Goal: Information Seeking & Learning: Learn about a topic

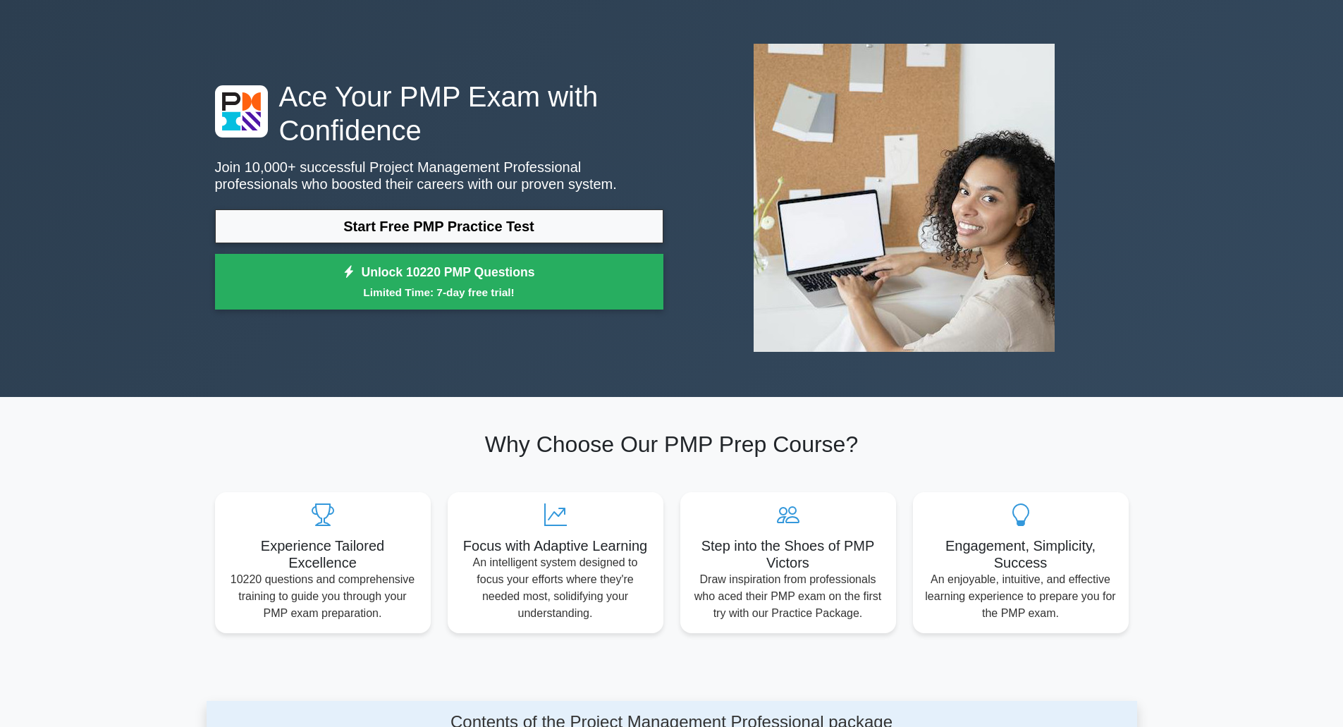
scroll to position [71, 0]
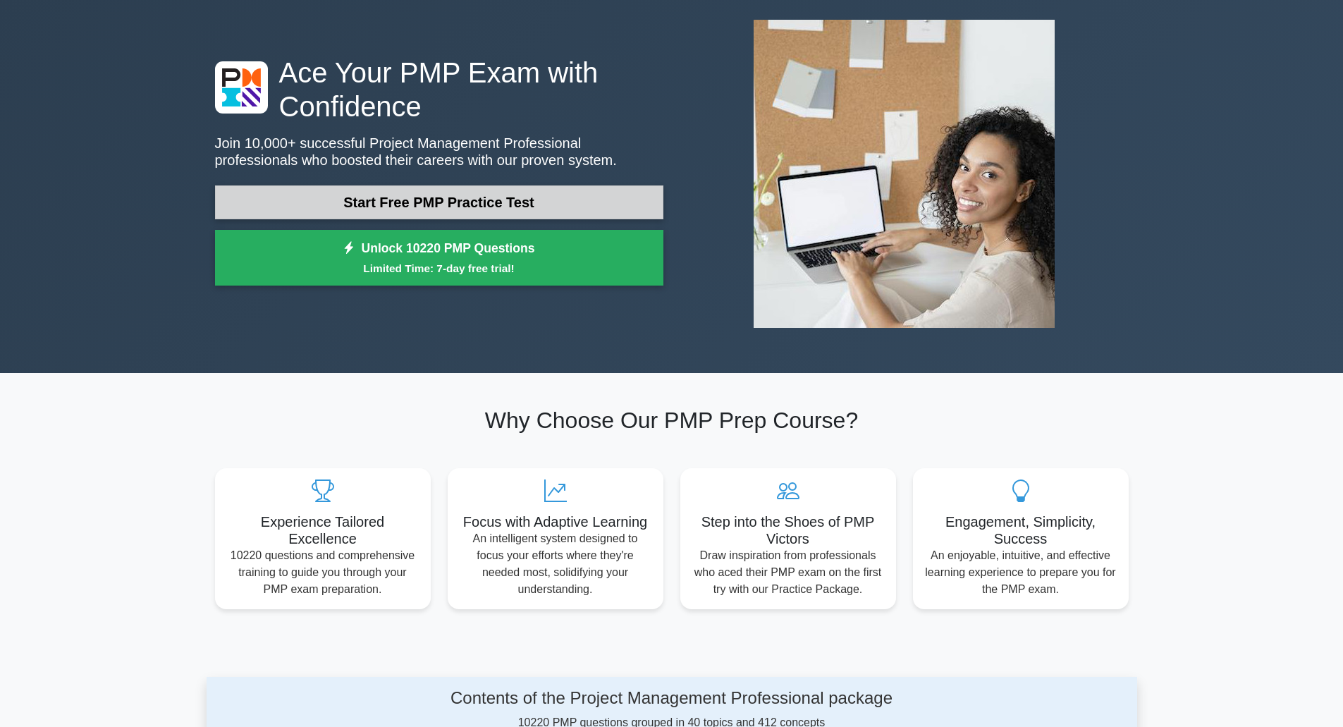
click at [479, 205] on link "Start Free PMP Practice Test" at bounding box center [439, 202] width 448 height 34
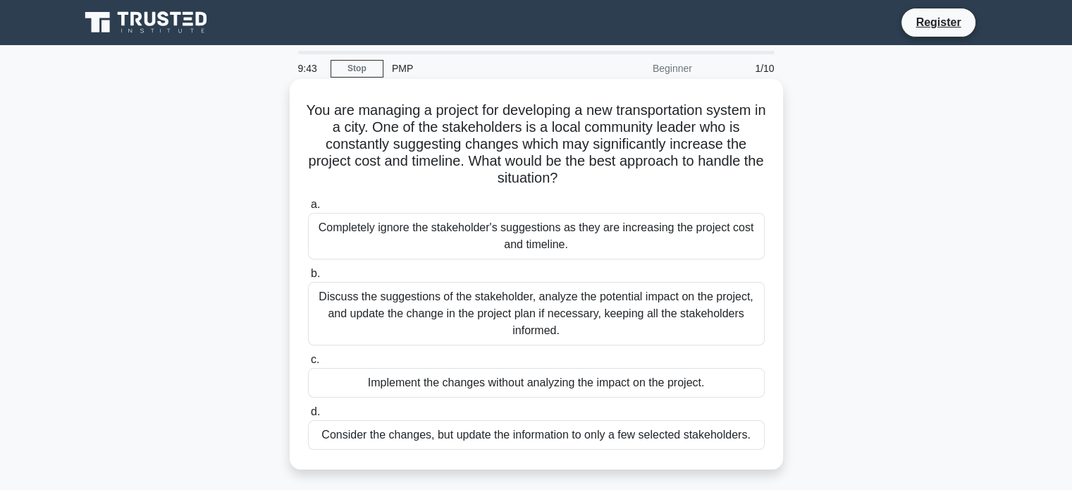
click at [451, 293] on div "Discuss the suggestions of the stakeholder, analyze the potential impact on the…" at bounding box center [536, 313] width 457 height 63
click at [308, 278] on input "b. Discuss the suggestions of the stakeholder, analyze the potential impact on …" at bounding box center [308, 273] width 0 height 9
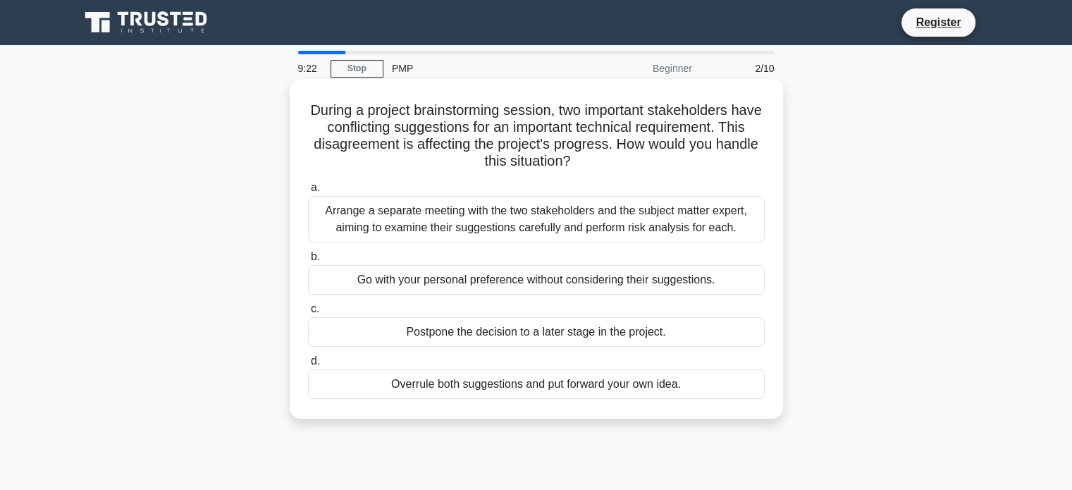
click at [544, 219] on div "Arrange a separate meeting with the two stakeholders and the subject matter exp…" at bounding box center [536, 219] width 457 height 47
click at [308, 192] on input "a. Arrange a separate meeting with the two stakeholders and the subject matter …" at bounding box center [308, 187] width 0 height 9
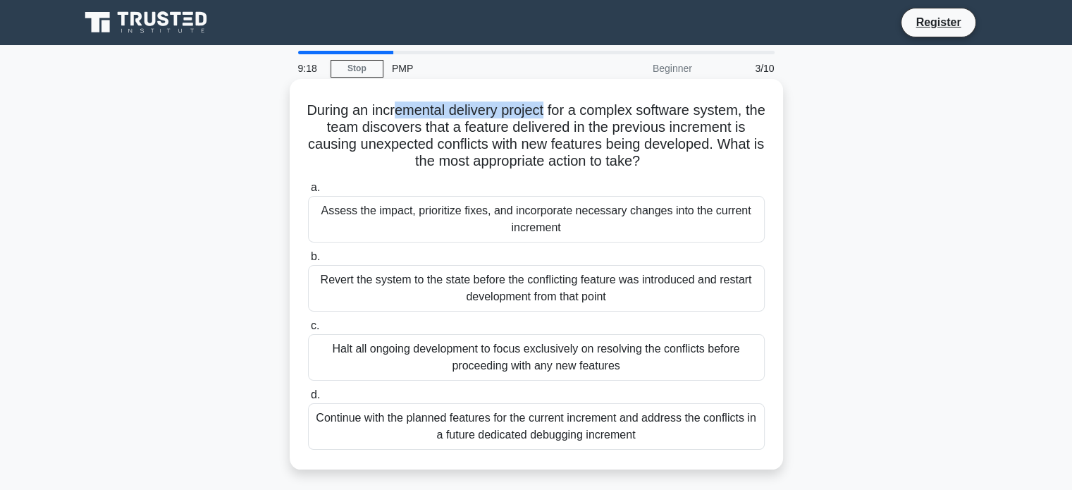
drag, startPoint x: 404, startPoint y: 111, endPoint x: 559, endPoint y: 111, distance: 155.1
click at [559, 111] on h5 "During an incremental delivery project for a complex software system, the team …" at bounding box center [537, 136] width 460 height 69
click at [429, 115] on h5 "During an incremental delivery project for a complex software system, the team …" at bounding box center [537, 136] width 460 height 69
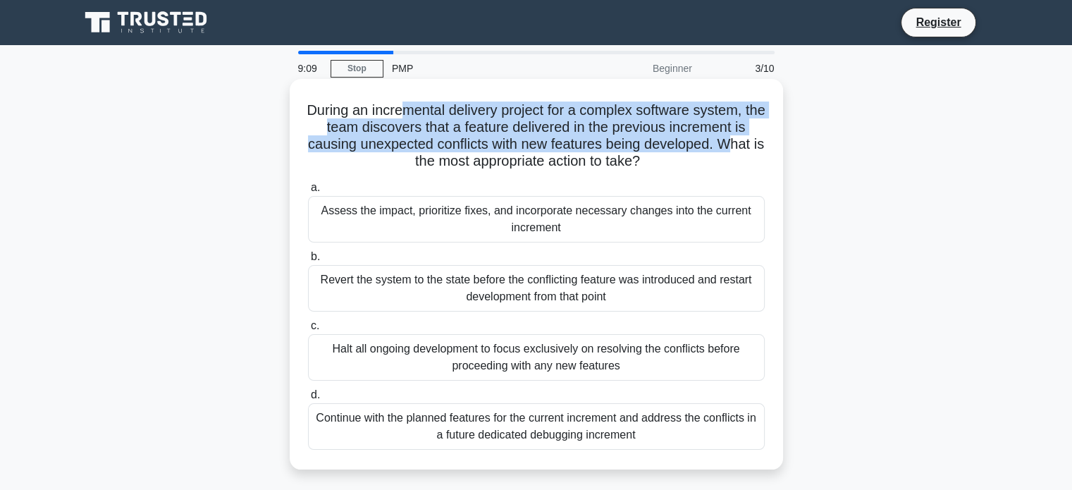
drag, startPoint x: 408, startPoint y: 110, endPoint x: 740, endPoint y: 145, distance: 334.6
click at [740, 145] on h5 "During an incremental delivery project for a complex software system, the team …" at bounding box center [537, 136] width 460 height 69
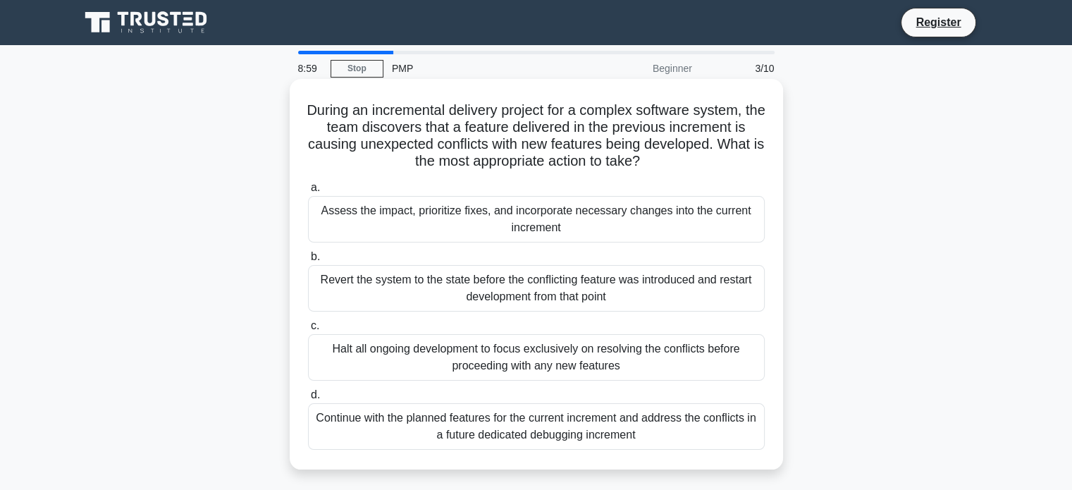
click at [476, 222] on div "Assess the impact, prioritize fixes, and incorporate necessary changes into the…" at bounding box center [536, 219] width 457 height 47
click at [308, 192] on input "a. Assess the impact, prioritize fixes, and incorporate necessary changes into …" at bounding box center [308, 187] width 0 height 9
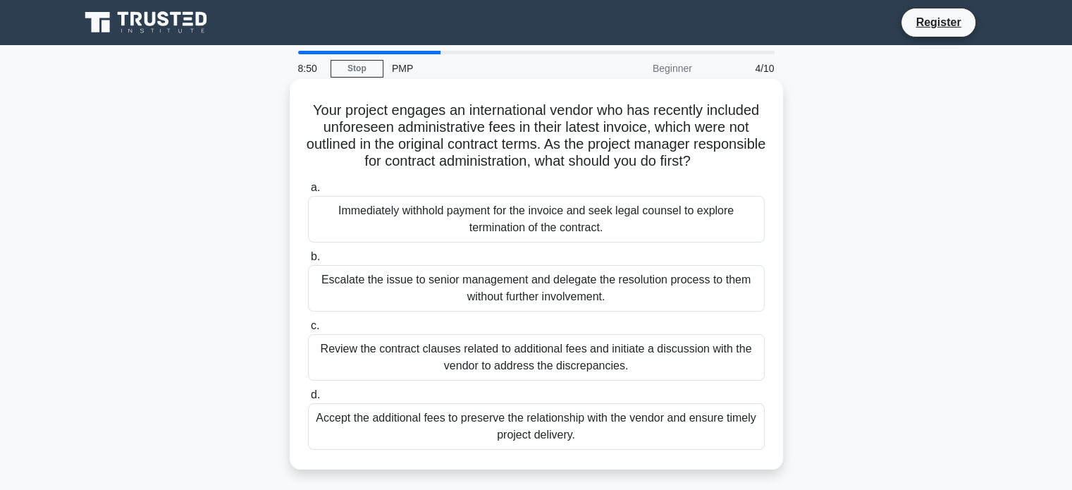
drag, startPoint x: 382, startPoint y: 111, endPoint x: 742, endPoint y: 159, distance: 363.5
click at [742, 159] on h5 "Your project engages an international vendor who has recently included unforese…" at bounding box center [537, 136] width 460 height 69
click at [562, 145] on h5 "Your project engages an international vendor who has recently included unforese…" at bounding box center [537, 136] width 460 height 69
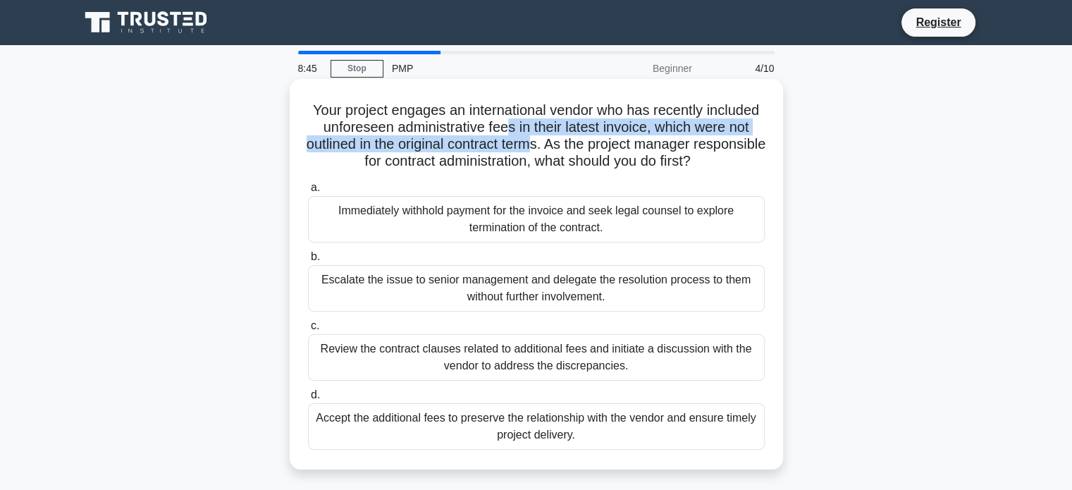
drag, startPoint x: 505, startPoint y: 133, endPoint x: 570, endPoint y: 151, distance: 67.9
click at [570, 151] on h5 "Your project engages an international vendor who has recently included unforese…" at bounding box center [537, 136] width 460 height 69
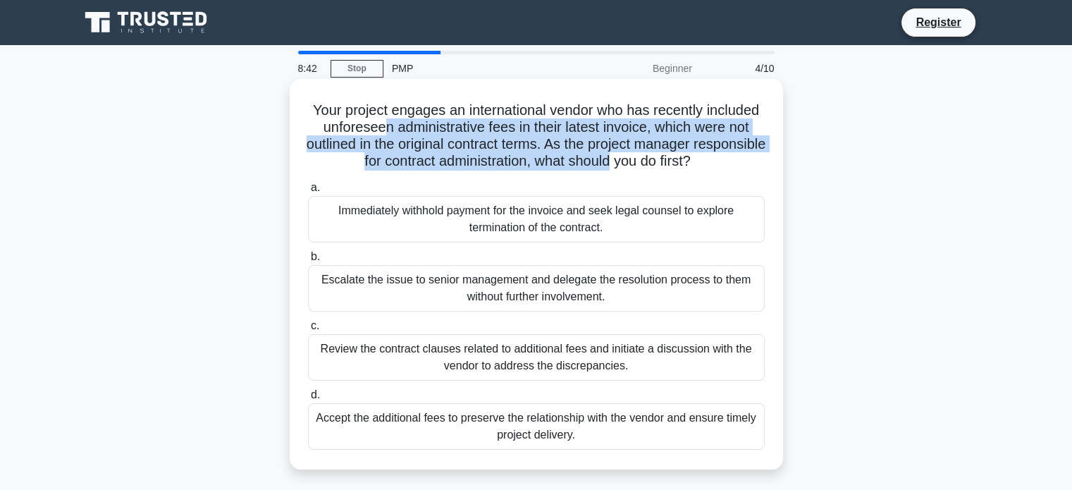
drag, startPoint x: 380, startPoint y: 124, endPoint x: 649, endPoint y: 161, distance: 271.1
click at [649, 161] on h5 "Your project engages an international vendor who has recently included unforese…" at bounding box center [537, 136] width 460 height 69
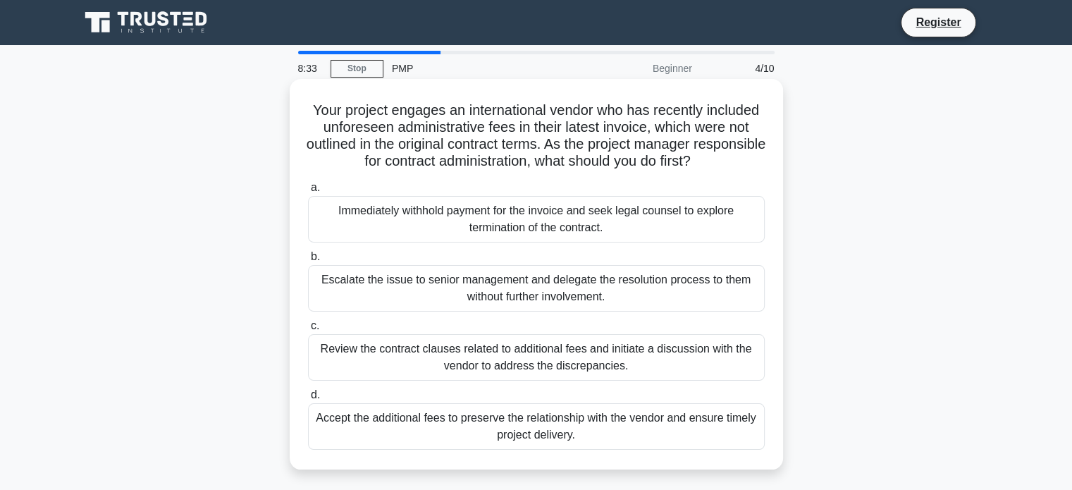
click at [431, 355] on div "Review the contract clauses related to additional fees and initiate a discussio…" at bounding box center [536, 357] width 457 height 47
click at [308, 331] on input "c. Review the contract clauses related to additional fees and initiate a discus…" at bounding box center [308, 325] width 0 height 9
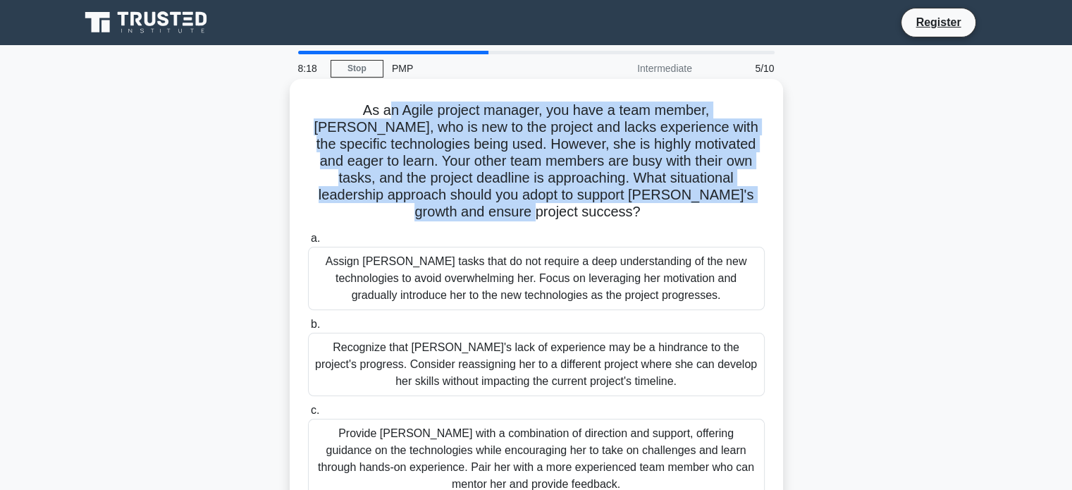
drag, startPoint x: 346, startPoint y: 111, endPoint x: 730, endPoint y: 200, distance: 394.2
click at [730, 200] on h5 "As an Agile project manager, you have a team member, Sarah, who is new to the p…" at bounding box center [537, 162] width 460 height 120
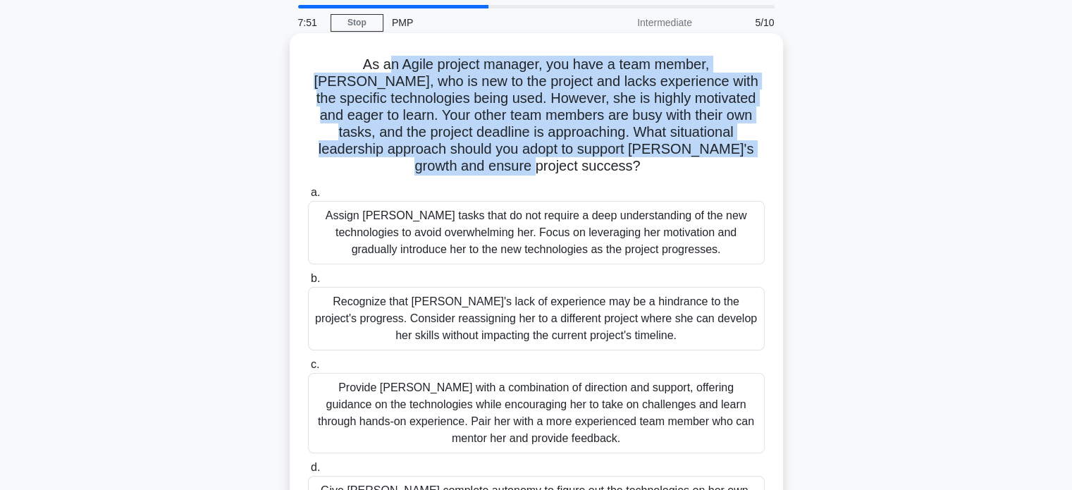
scroll to position [71, 0]
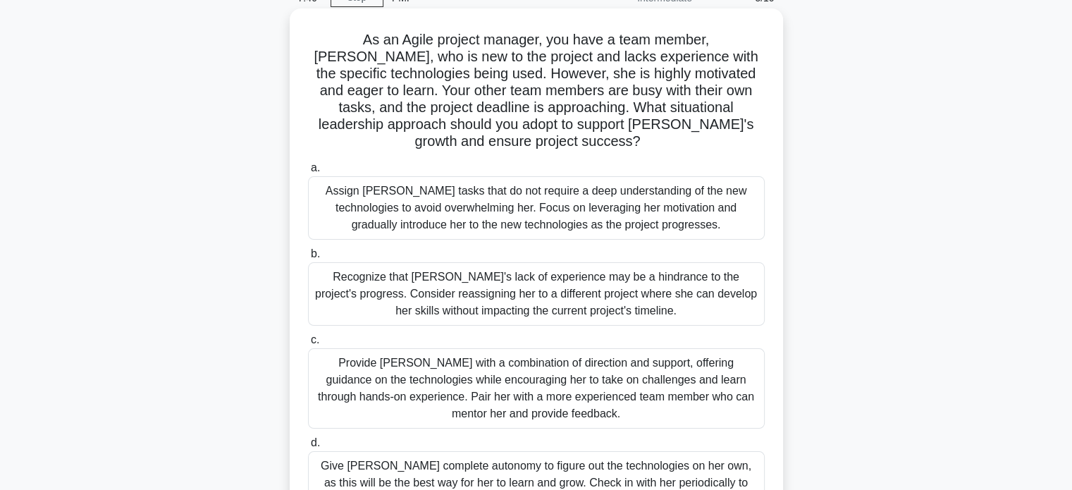
click at [422, 361] on div "Provide Sarah with a combination of direction and support, offering guidance on…" at bounding box center [536, 388] width 457 height 80
click at [308, 345] on input "c. Provide Sarah with a combination of direction and support, offering guidance…" at bounding box center [308, 340] width 0 height 9
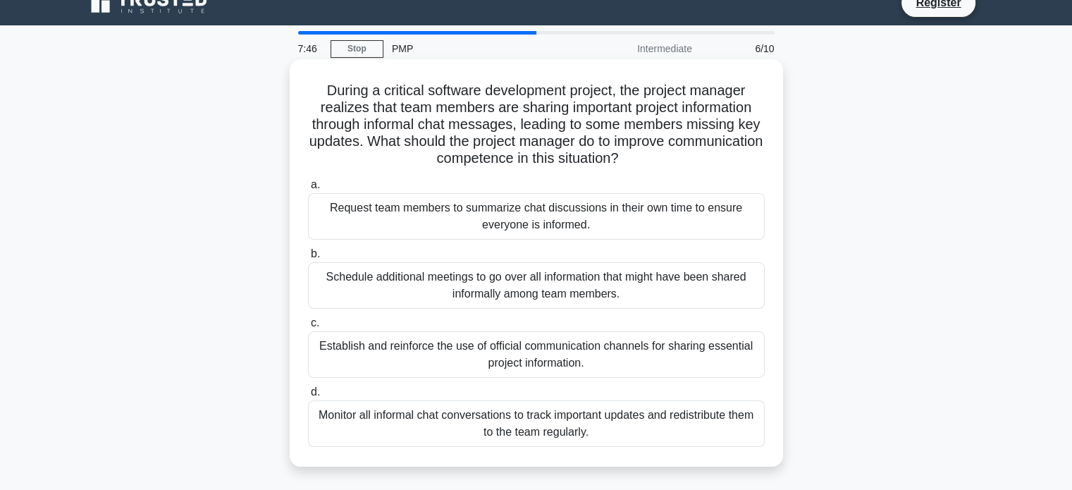
scroll to position [0, 0]
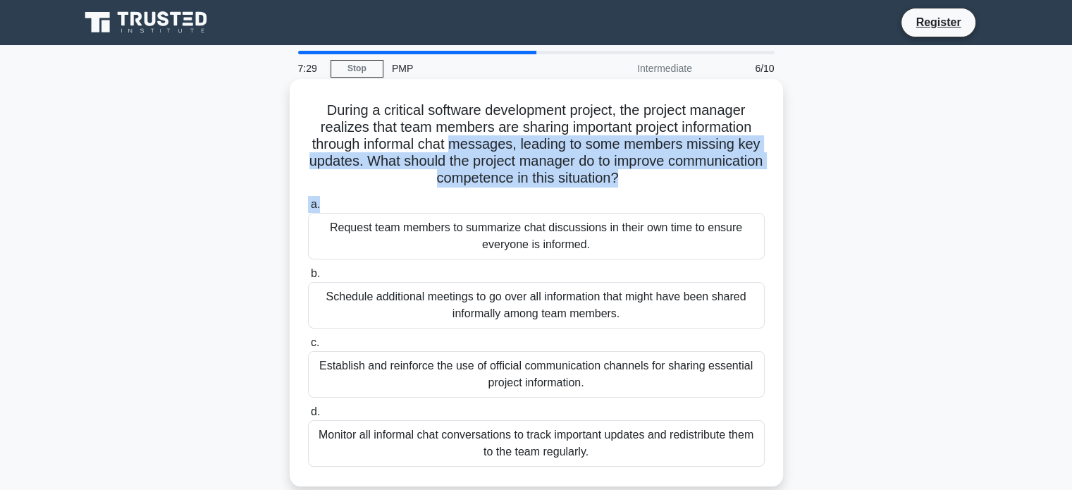
drag, startPoint x: 455, startPoint y: 149, endPoint x: 610, endPoint y: 196, distance: 162.1
click at [610, 196] on div "During a critical software development project, the project manager realizes th…" at bounding box center [536, 283] width 482 height 396
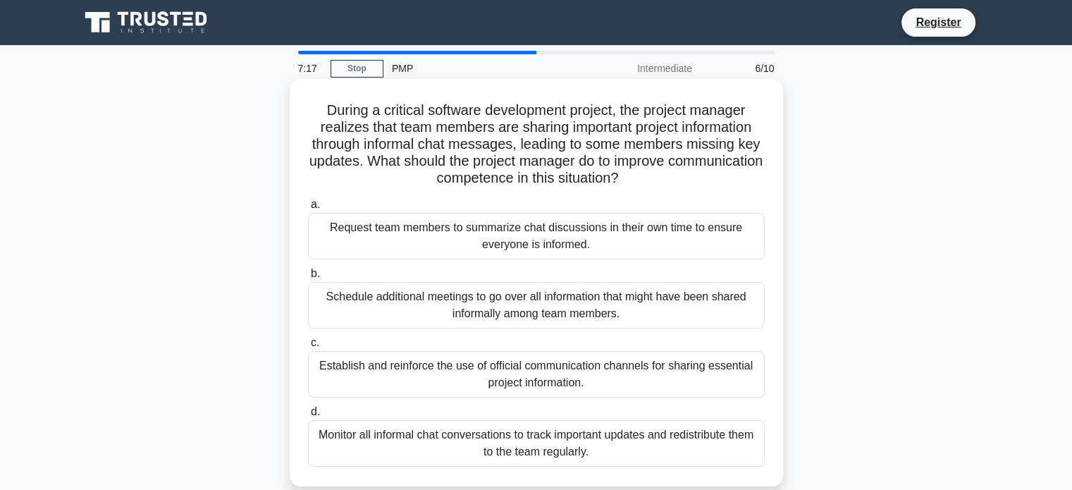
click at [442, 372] on div "Establish and reinforce the use of official communication channels for sharing …" at bounding box center [536, 374] width 457 height 47
click at [308, 348] on input "c. Establish and reinforce the use of official communication channels for shari…" at bounding box center [308, 342] width 0 height 9
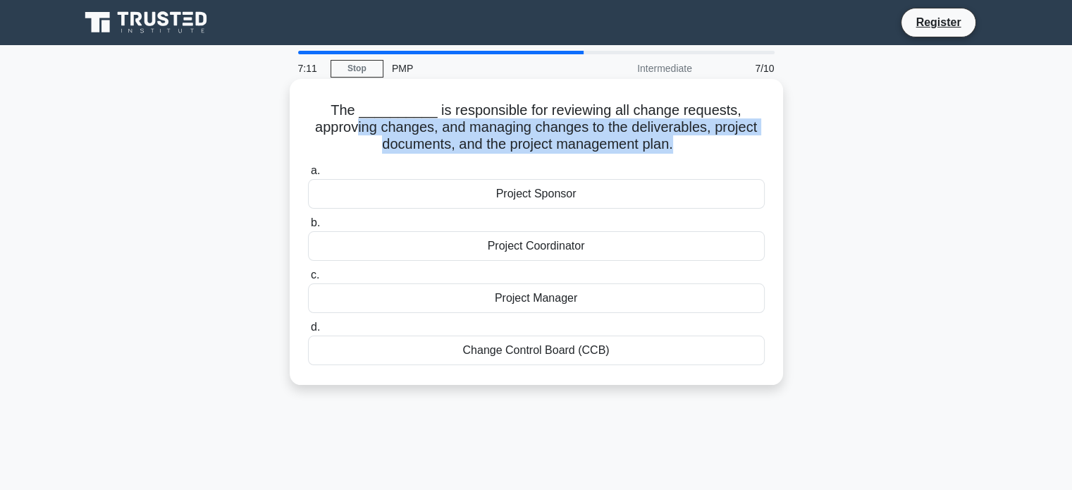
drag, startPoint x: 360, startPoint y: 127, endPoint x: 675, endPoint y: 151, distance: 316.1
click at [675, 151] on h5 "The __________ is responsible for reviewing all change requests, approving chan…" at bounding box center [537, 128] width 460 height 52
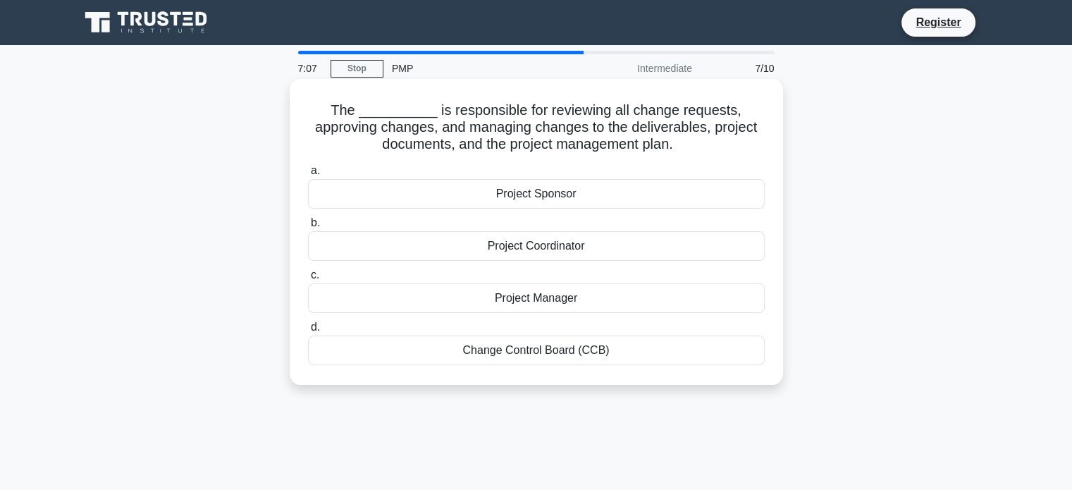
click at [536, 304] on div "Project Manager" at bounding box center [536, 298] width 457 height 30
click at [308, 280] on input "c. Project Manager" at bounding box center [308, 275] width 0 height 9
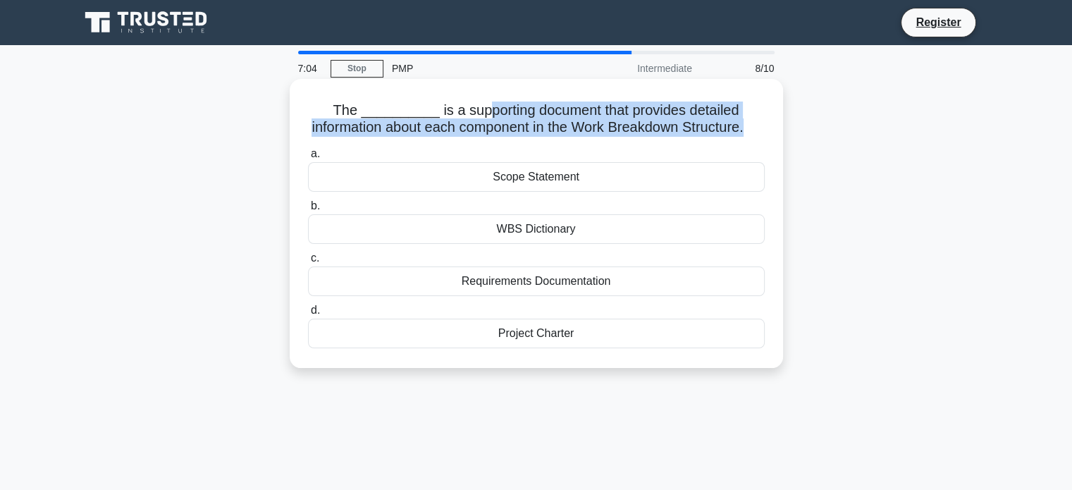
drag, startPoint x: 496, startPoint y: 108, endPoint x: 759, endPoint y: 118, distance: 262.5
click at [759, 118] on h5 "The __________ is a supporting document that provides detailed information abou…" at bounding box center [537, 119] width 460 height 35
click at [493, 127] on h5 "The __________ is a supporting document that provides detailed information abou…" at bounding box center [537, 119] width 460 height 35
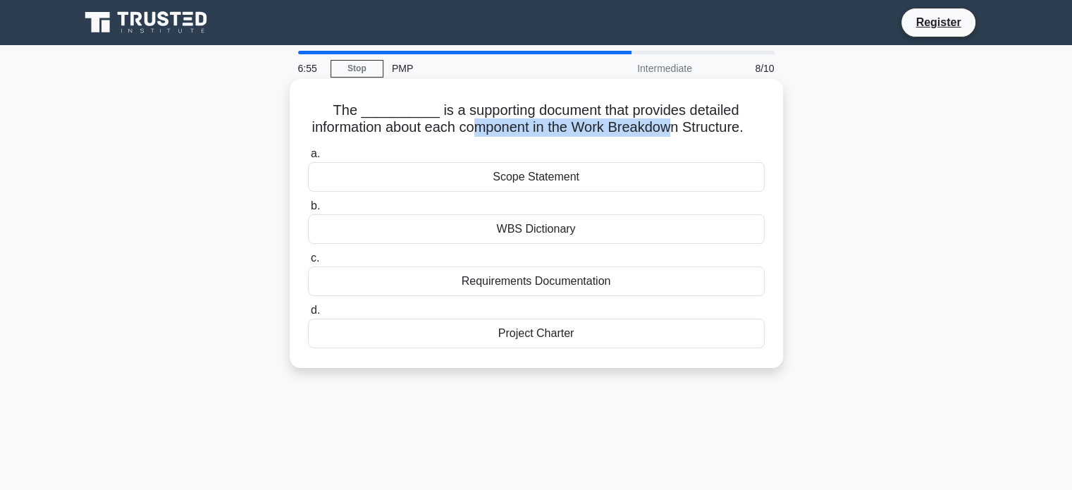
drag, startPoint x: 482, startPoint y: 127, endPoint x: 689, endPoint y: 126, distance: 206.6
click at [689, 126] on h5 "The __________ is a supporting document that provides detailed information abou…" at bounding box center [537, 119] width 460 height 35
click at [536, 348] on div "Project Charter" at bounding box center [536, 334] width 457 height 30
click at [308, 315] on input "d. Project Charter" at bounding box center [308, 310] width 0 height 9
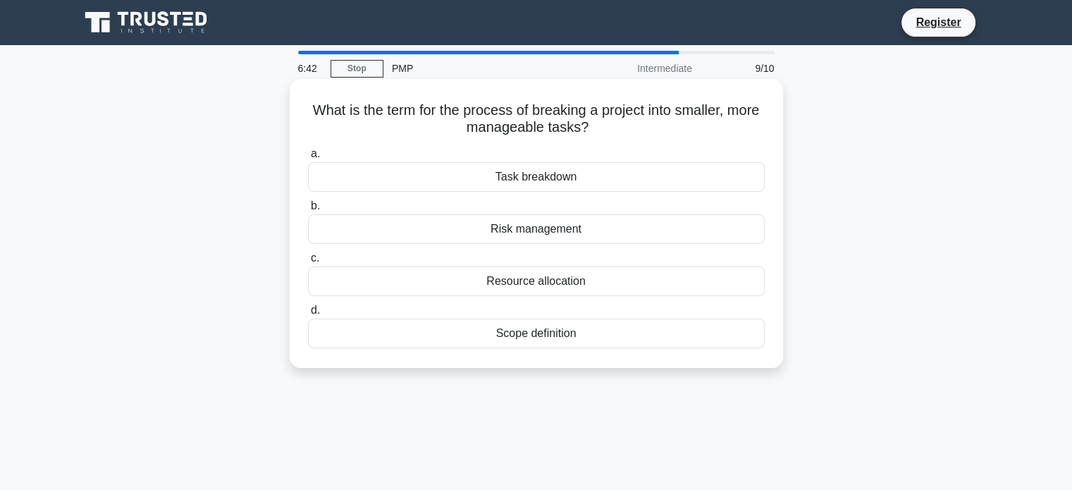
drag, startPoint x: 434, startPoint y: 111, endPoint x: 614, endPoint y: 128, distance: 180.5
click at [614, 128] on h5 "What is the term for the process of breaking a project into smaller, more manag…" at bounding box center [537, 119] width 460 height 35
click at [486, 123] on h5 "What is the term for the process of breaking a project into smaller, more manag…" at bounding box center [537, 119] width 460 height 35
drag, startPoint x: 471, startPoint y: 109, endPoint x: 612, endPoint y: 126, distance: 142.0
click at [612, 126] on h5 "What is the term for the process of breaking a project into smaller, more manag…" at bounding box center [537, 119] width 460 height 35
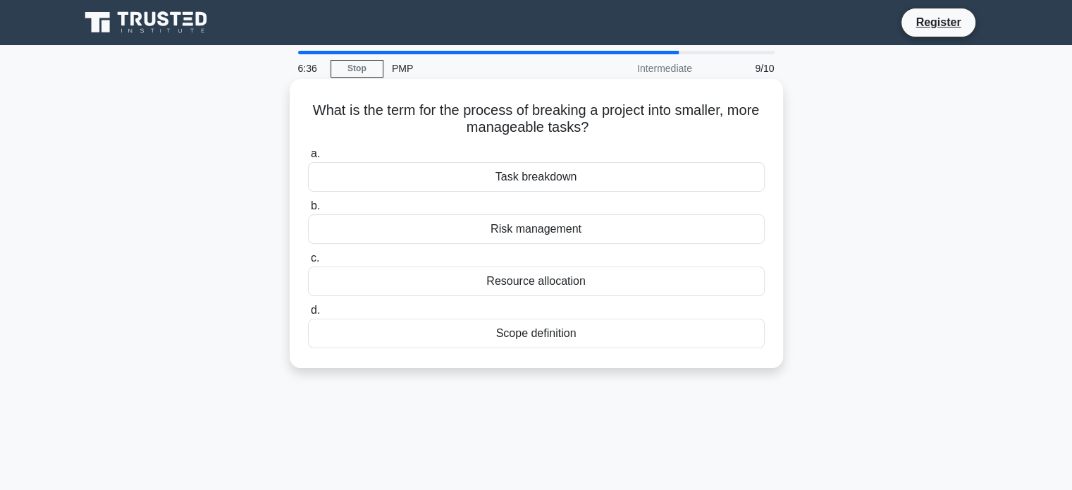
click at [606, 133] on icon ".spinner_0XTQ{transform-origin:center;animation:spinner_y6GP .75s linear infini…" at bounding box center [597, 128] width 17 height 17
click at [552, 183] on div "Task breakdown" at bounding box center [536, 177] width 457 height 30
click at [308, 159] on input "a. Task breakdown" at bounding box center [308, 153] width 0 height 9
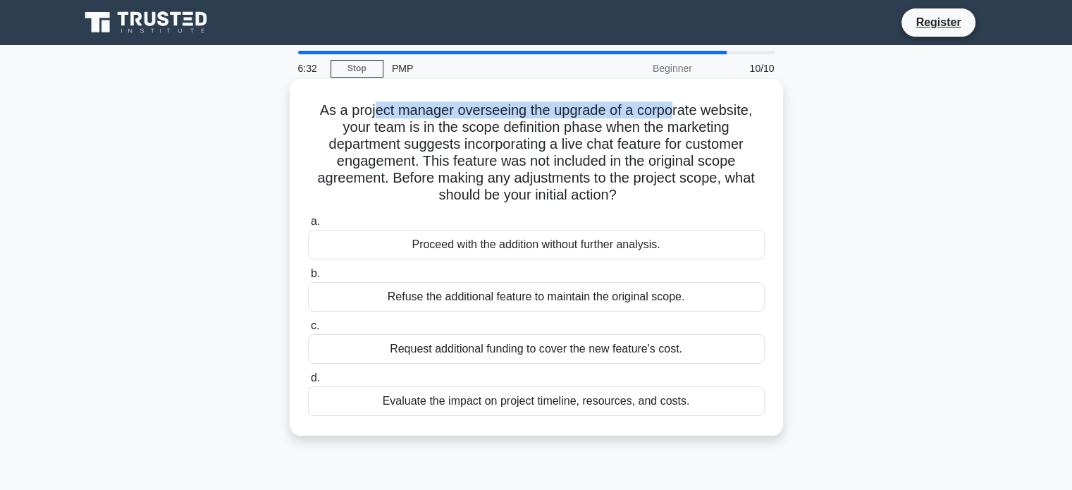
drag, startPoint x: 460, startPoint y: 112, endPoint x: 678, endPoint y: 111, distance: 217.9
click at [678, 111] on h5 "As a project manager overseeing the upgrade of a corporate website, your team i…" at bounding box center [537, 153] width 460 height 103
click at [515, 133] on h5 "As a project manager overseeing the upgrade of a corporate website, your team i…" at bounding box center [537, 153] width 460 height 103
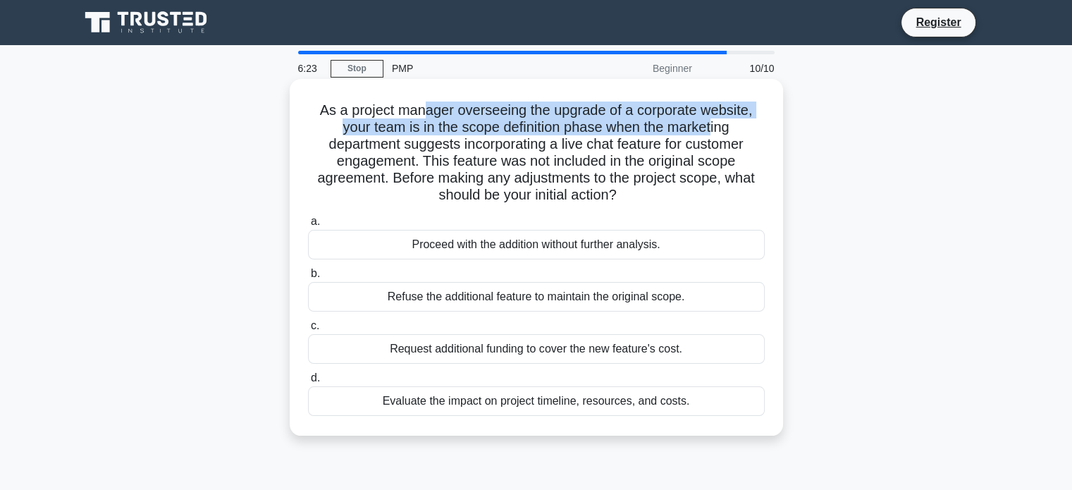
drag, startPoint x: 424, startPoint y: 106, endPoint x: 713, endPoint y: 126, distance: 290.5
click at [713, 126] on h5 "As a project manager overseeing the upgrade of a corporate website, your team i…" at bounding box center [537, 153] width 460 height 103
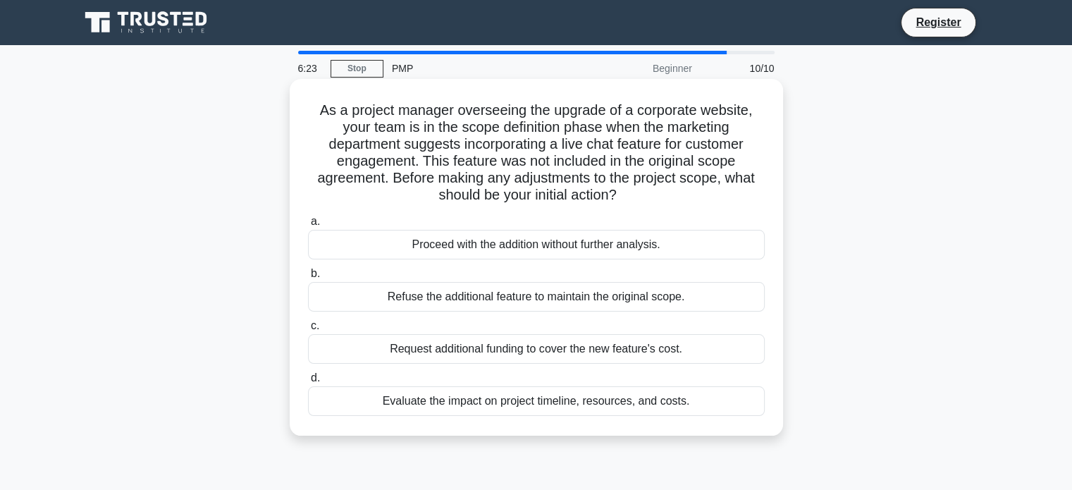
click at [644, 146] on h5 "As a project manager overseeing the upgrade of a corporate website, your team i…" at bounding box center [537, 153] width 460 height 103
drag, startPoint x: 456, startPoint y: 132, endPoint x: 627, endPoint y: 194, distance: 181.5
click at [627, 194] on h5 "As a project manager overseeing the upgrade of a corporate website, your team i…" at bounding box center [537, 153] width 460 height 103
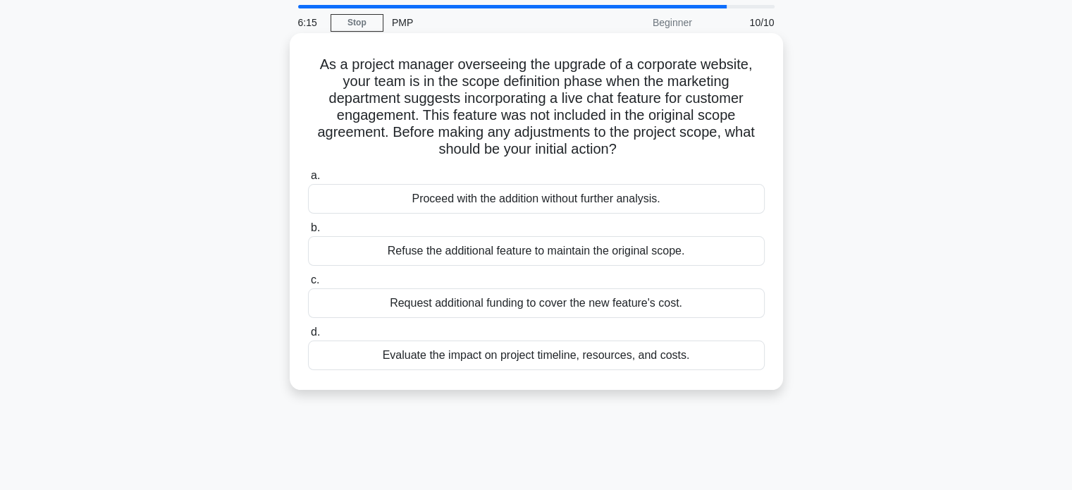
scroll to position [71, 0]
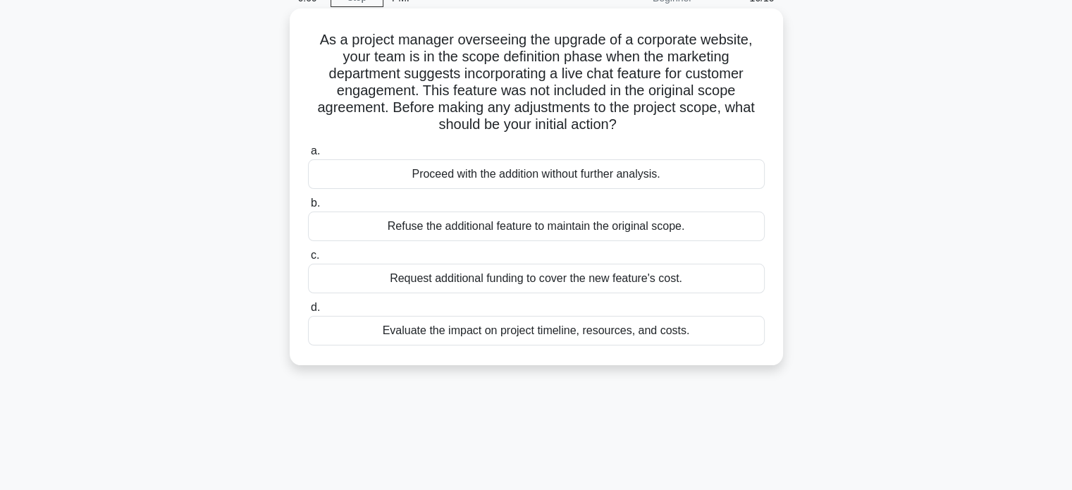
click at [492, 332] on div "Evaluate the impact on project timeline, resources, and costs." at bounding box center [536, 331] width 457 height 30
click at [308, 312] on input "d. Evaluate the impact on project timeline, resources, and costs." at bounding box center [308, 307] width 0 height 9
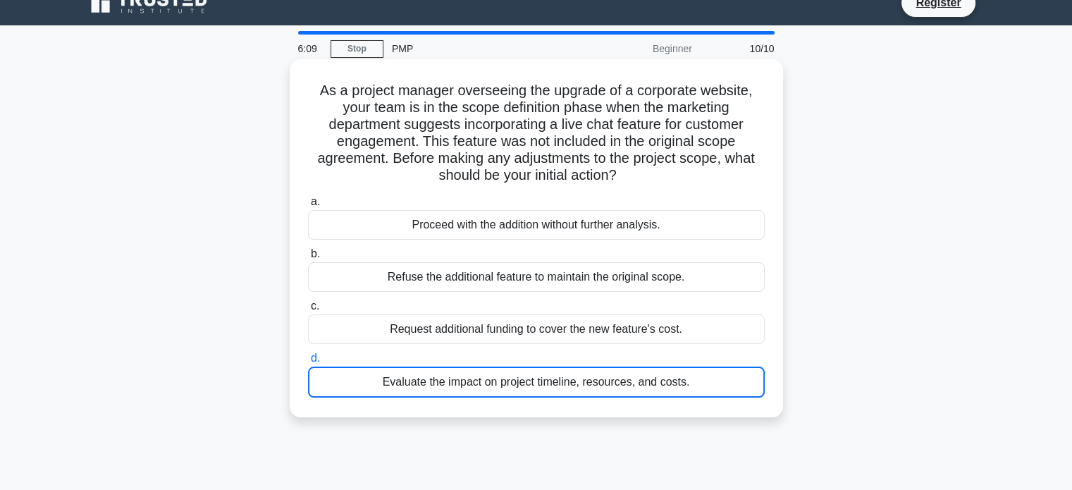
scroll to position [0, 0]
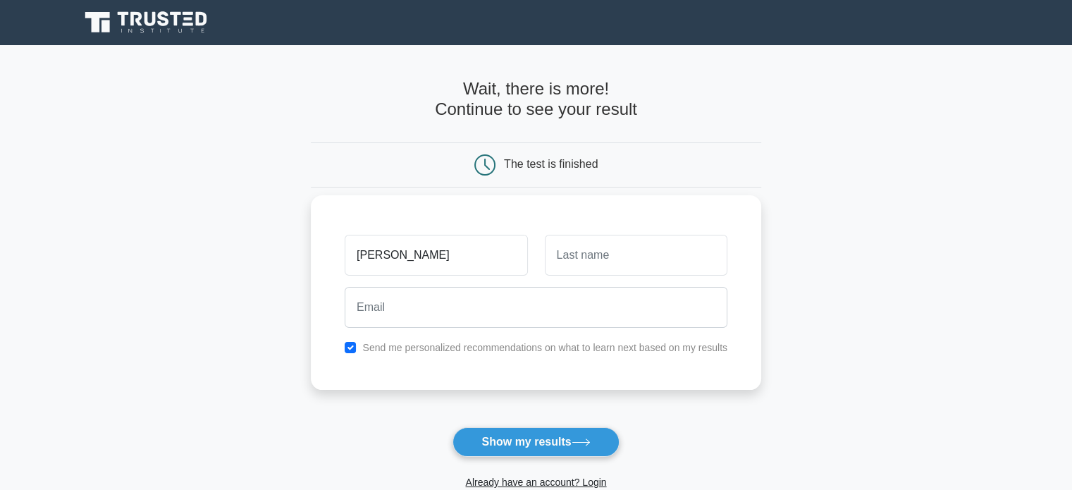
type input "rebecca"
type input "G"
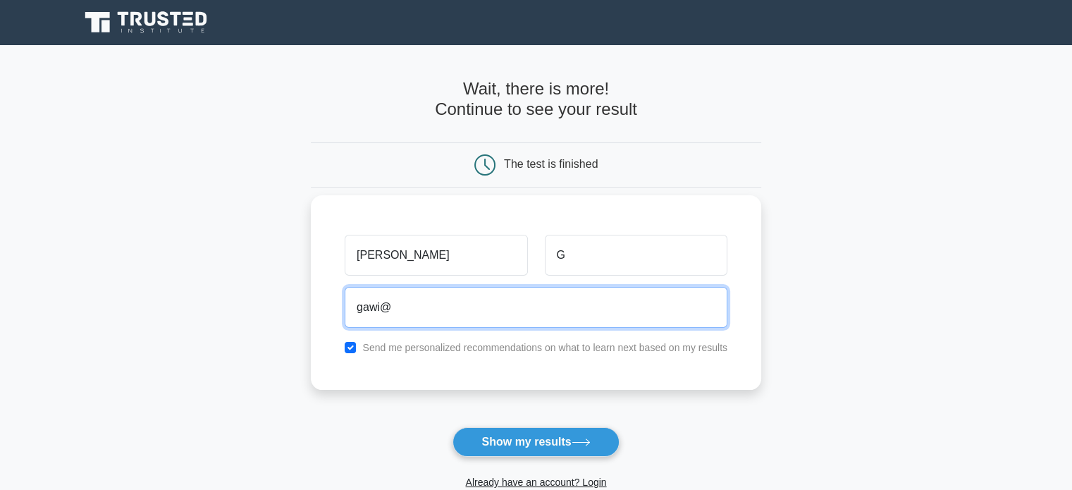
type input "GAWI@niras.de"
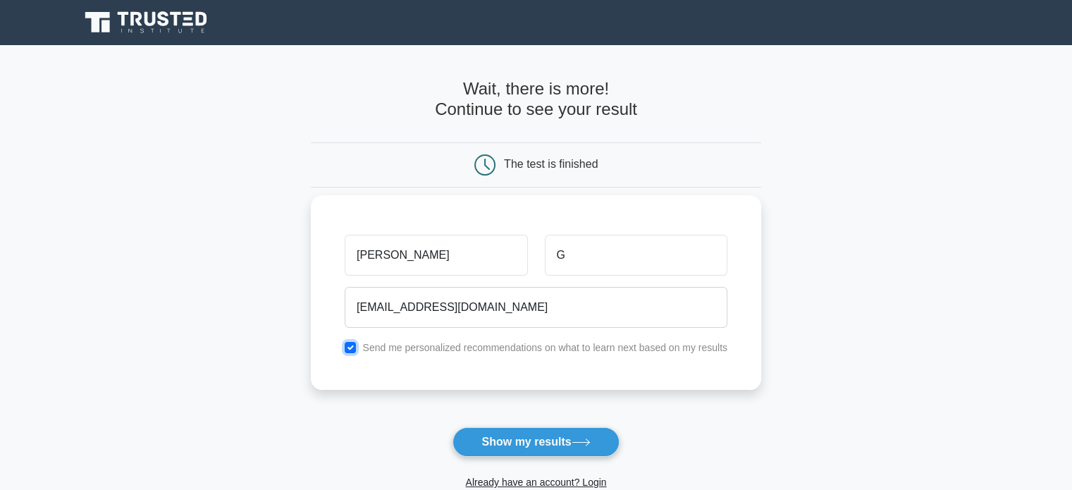
click at [353, 345] on input "checkbox" at bounding box center [350, 347] width 11 height 11
checkbox input "false"
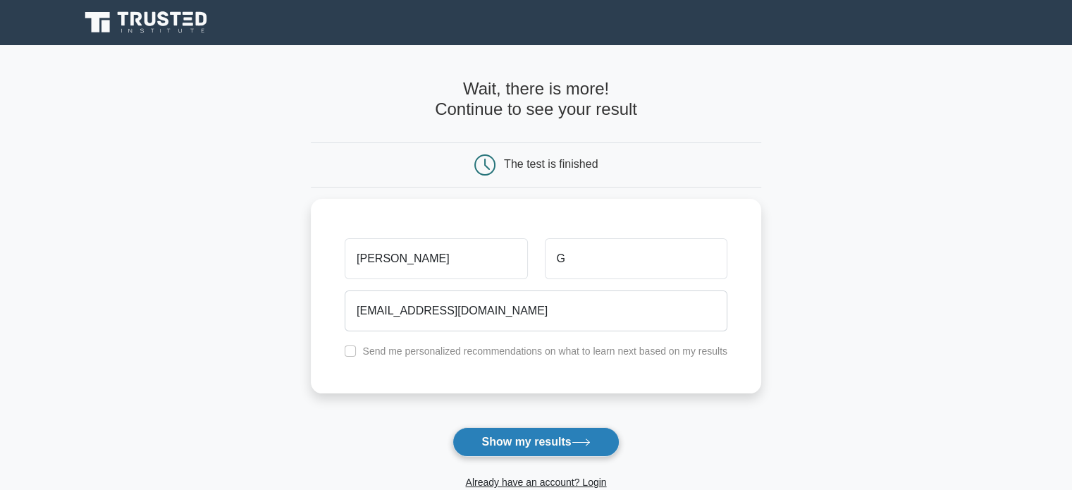
click at [530, 444] on button "Show my results" at bounding box center [536, 442] width 166 height 30
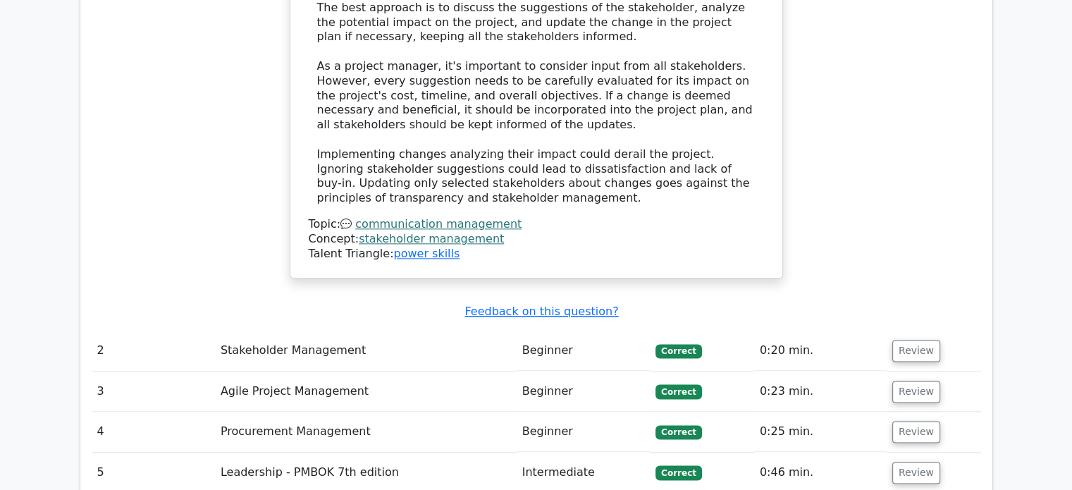
scroll to position [1833, 0]
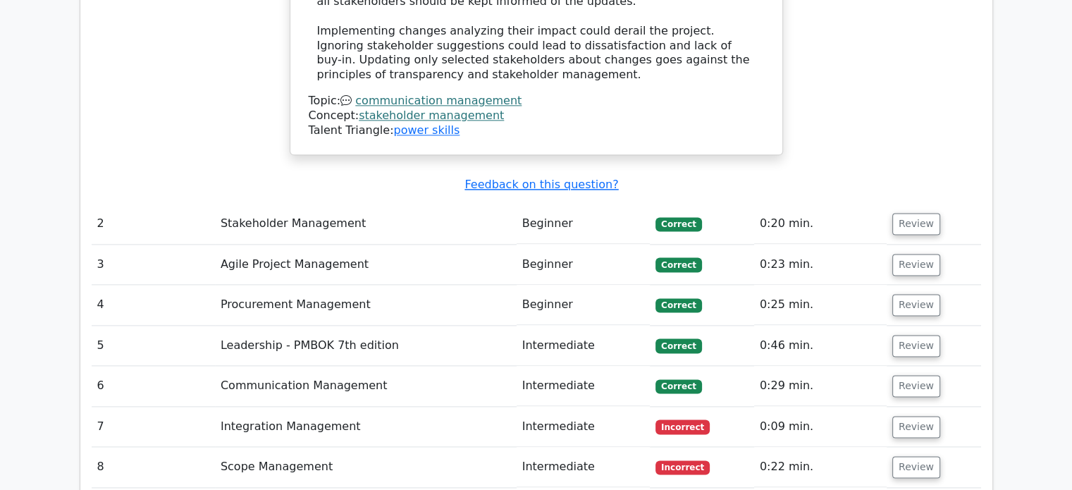
click at [302, 407] on td "Integration Management" at bounding box center [366, 427] width 302 height 40
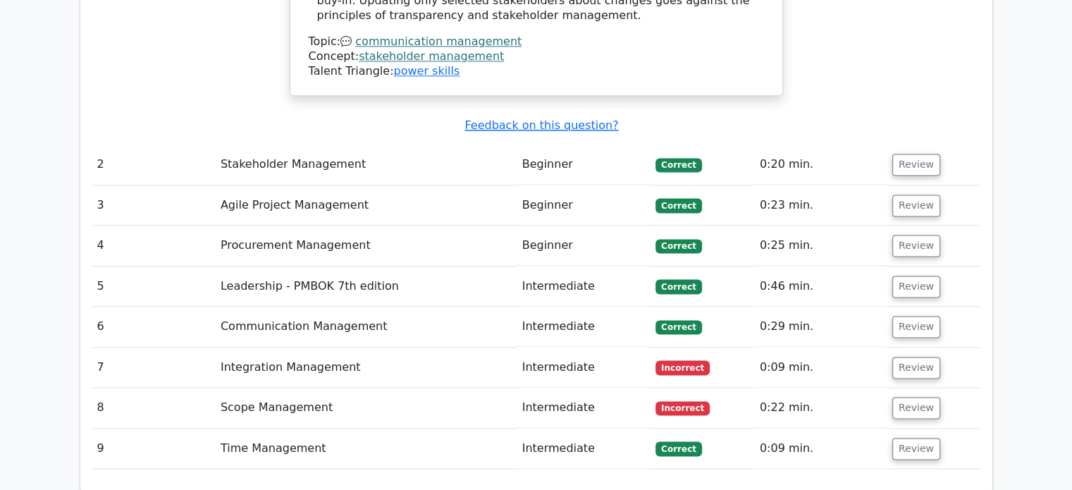
scroll to position [1974, 0]
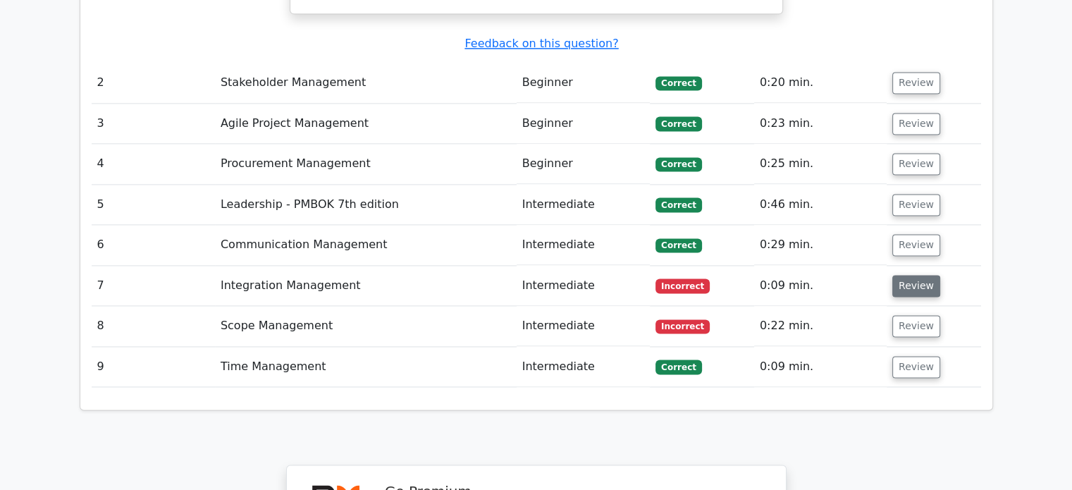
click at [905, 275] on button "Review" at bounding box center [917, 286] width 48 height 22
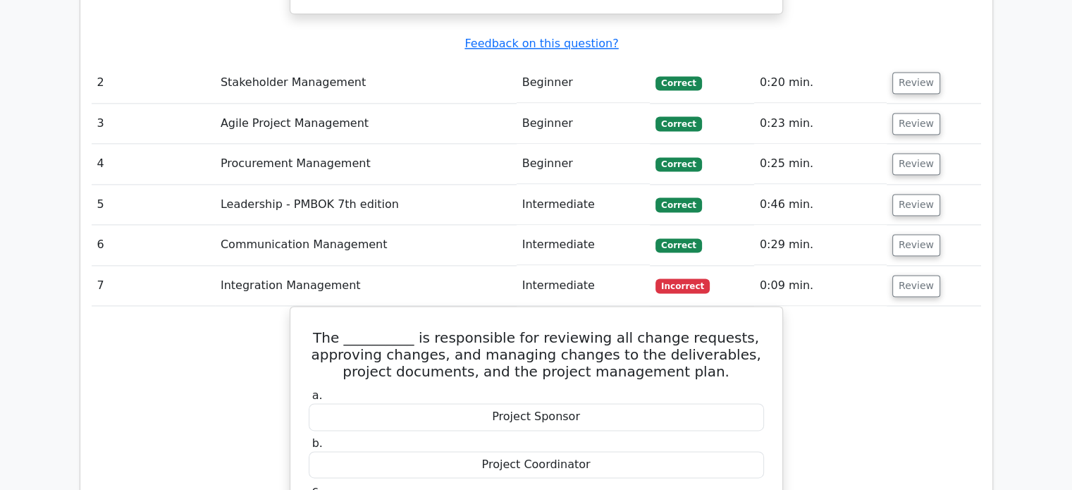
click at [855, 266] on td "0:09 min." at bounding box center [820, 286] width 133 height 40
click at [917, 275] on button "Review" at bounding box center [917, 286] width 48 height 22
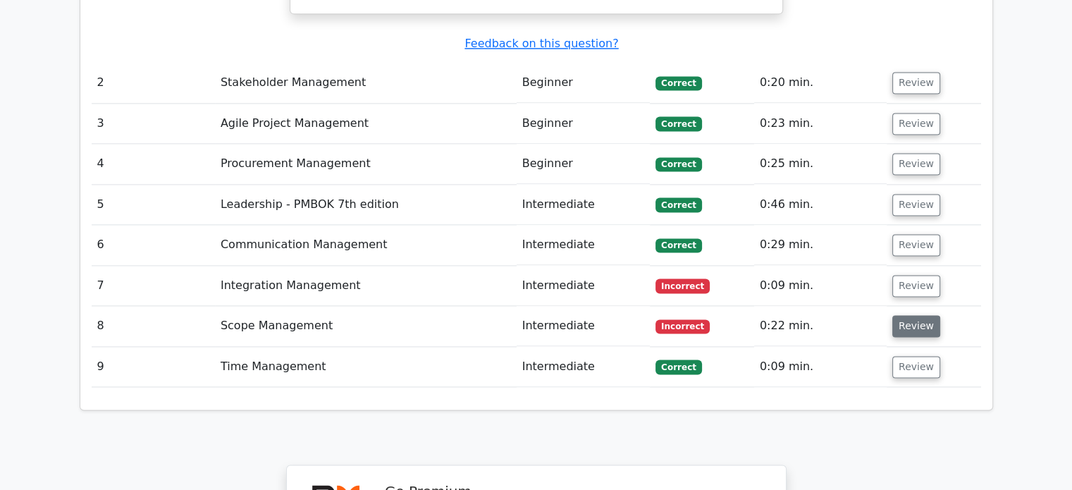
click at [907, 315] on button "Review" at bounding box center [917, 326] width 48 height 22
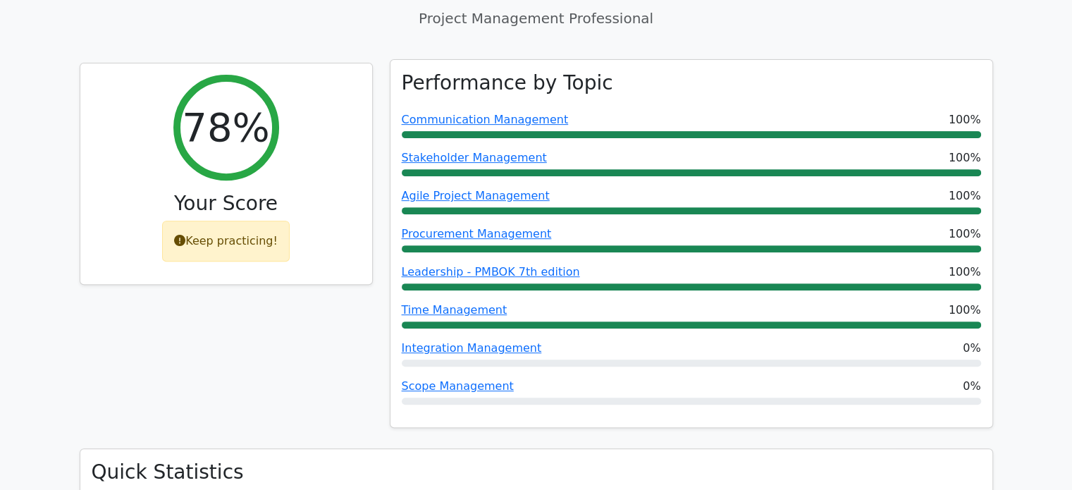
scroll to position [564, 0]
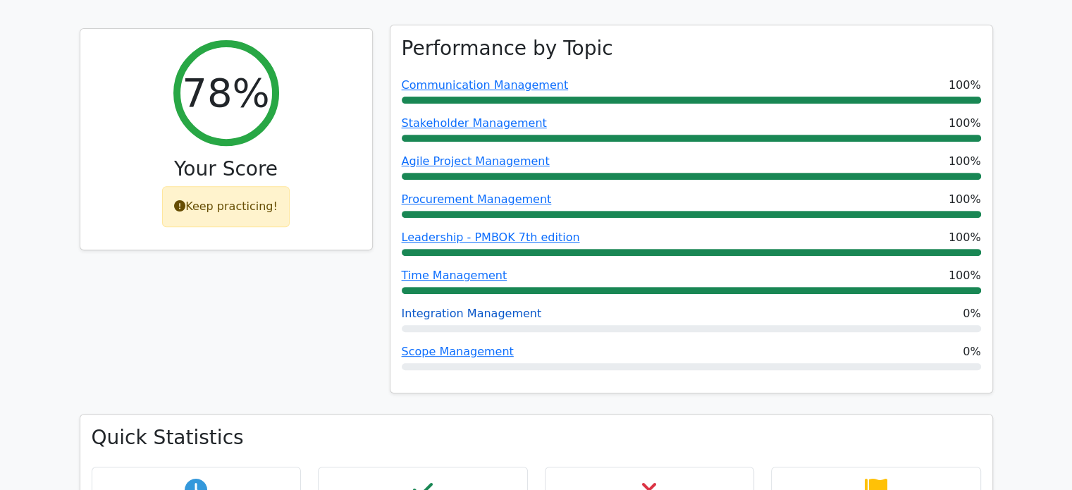
click at [438, 307] on link "Integration Management" at bounding box center [472, 313] width 140 height 13
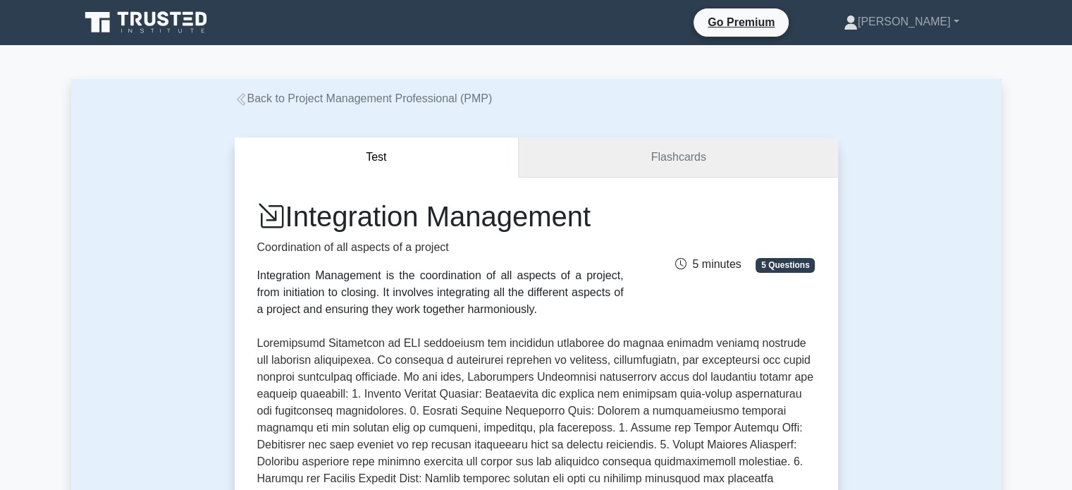
click at [666, 166] on link "Flashcards" at bounding box center [678, 157] width 319 height 40
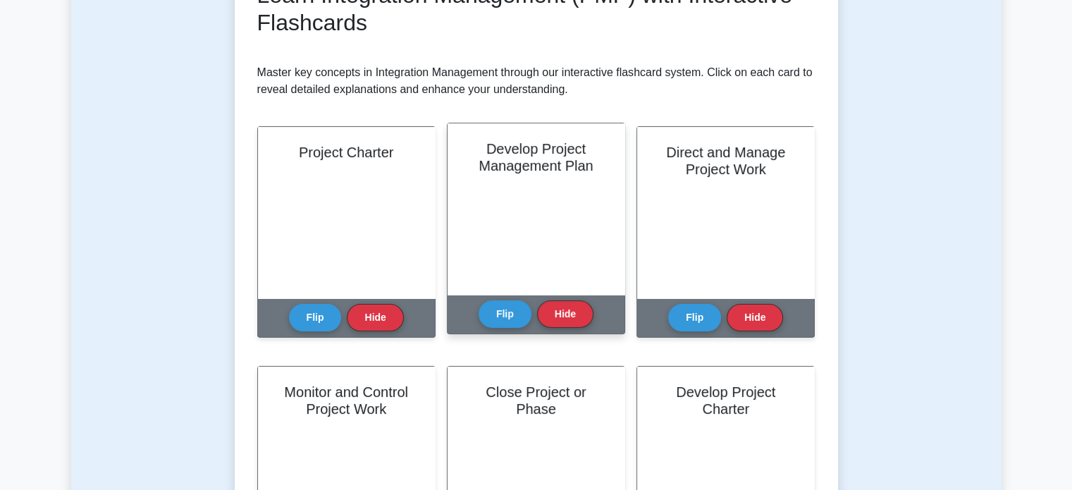
scroll to position [282, 0]
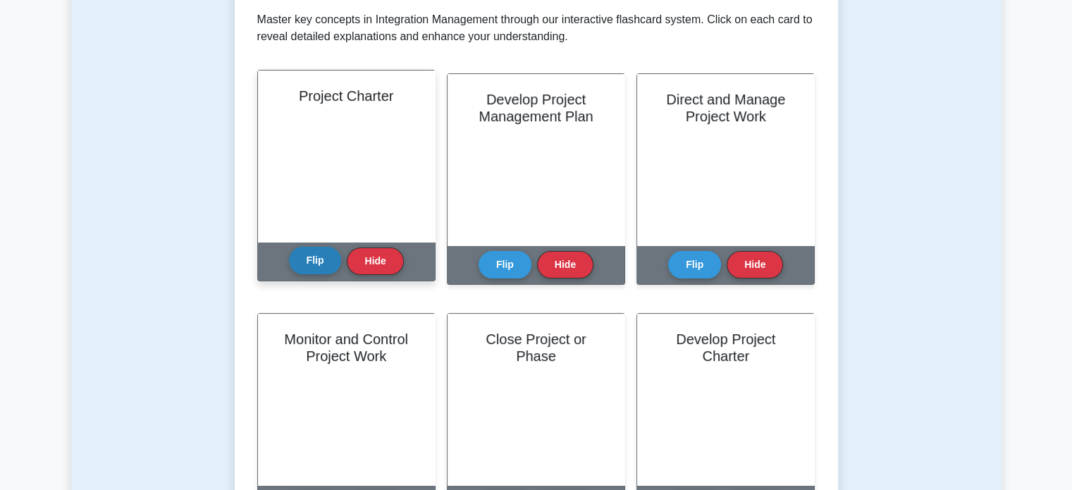
click at [326, 267] on button "Flip" at bounding box center [315, 260] width 53 height 27
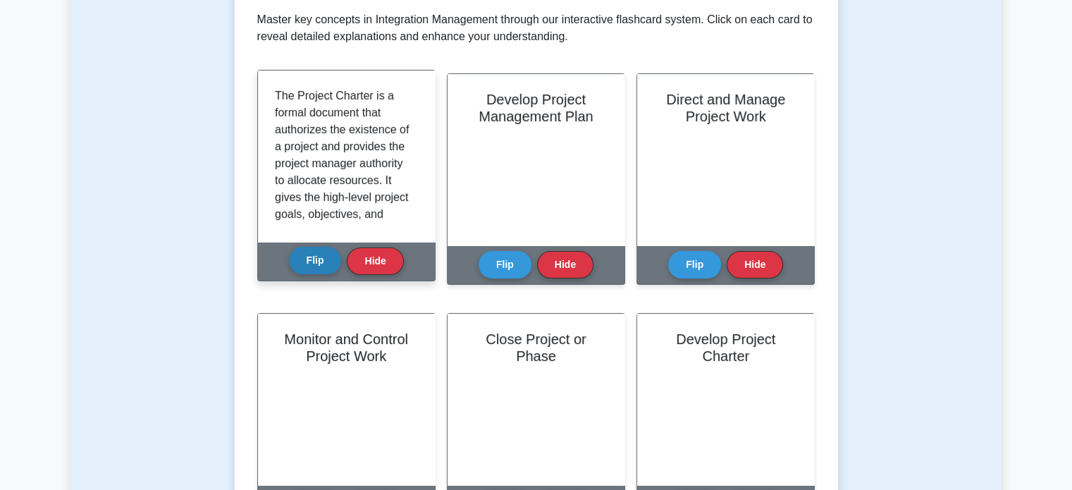
click at [326, 267] on button "Flip" at bounding box center [315, 260] width 53 height 27
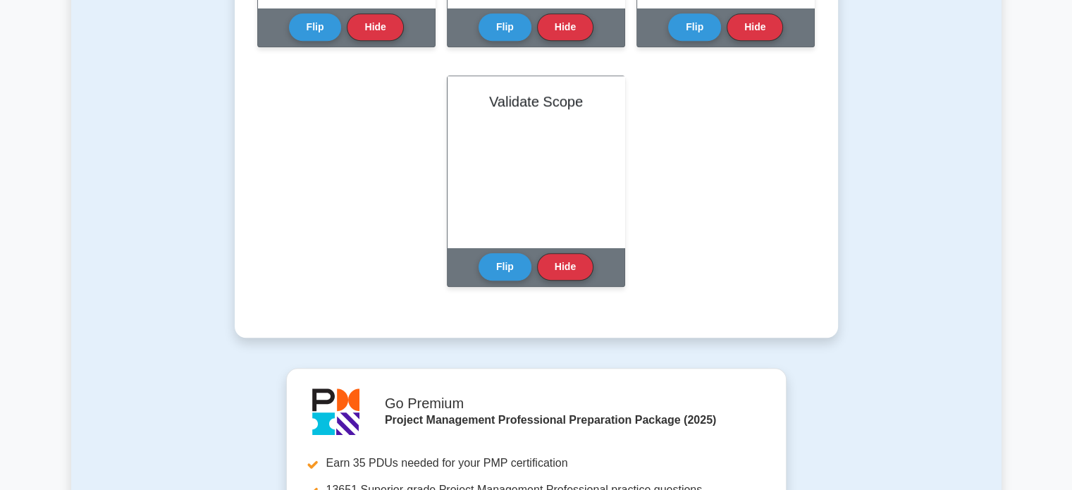
scroll to position [1199, 0]
